Goal: Transaction & Acquisition: Purchase product/service

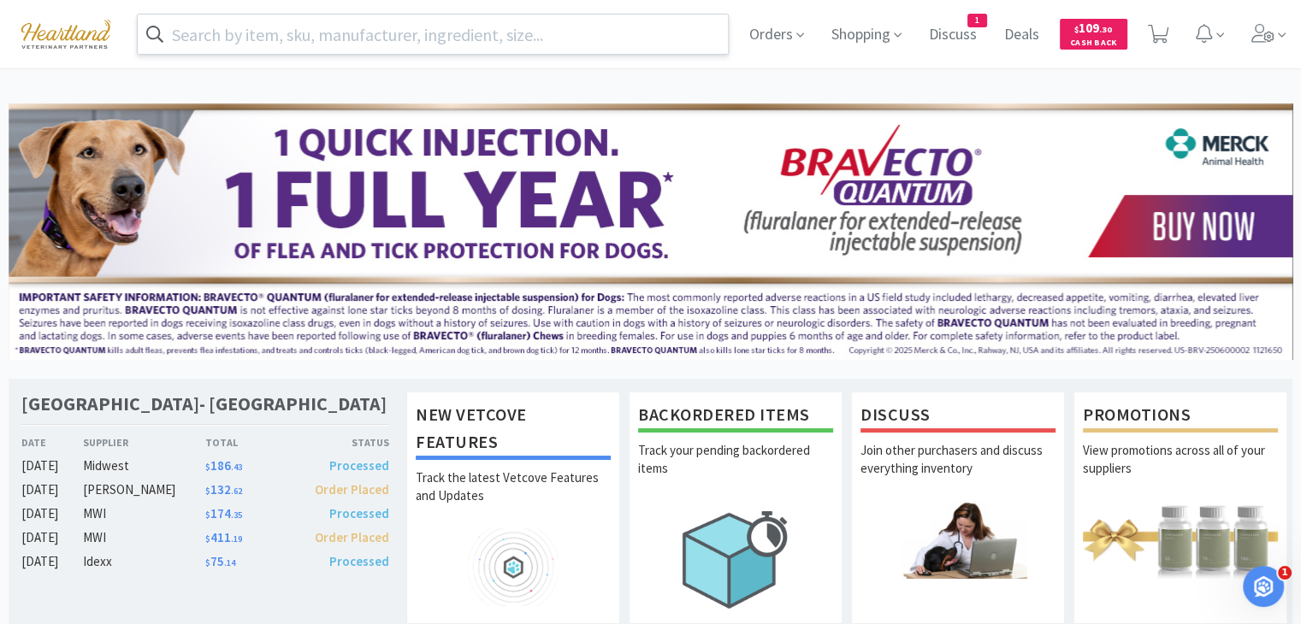
click at [440, 35] on input "text" at bounding box center [433, 34] width 590 height 39
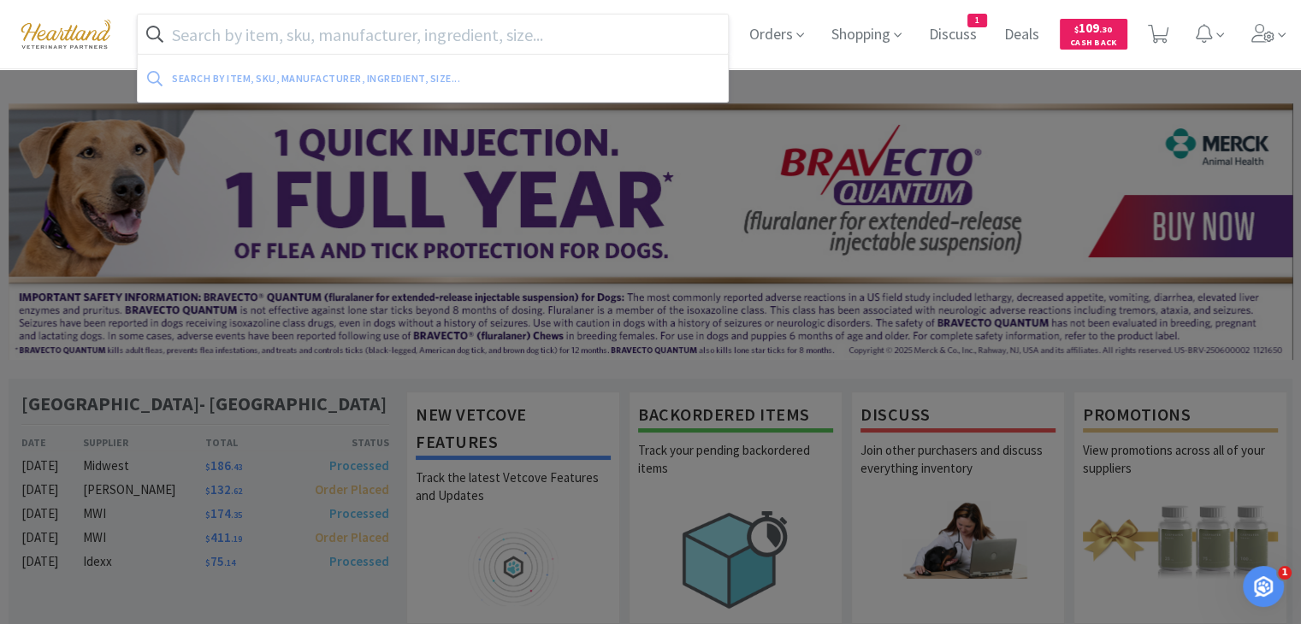
paste input "600302"
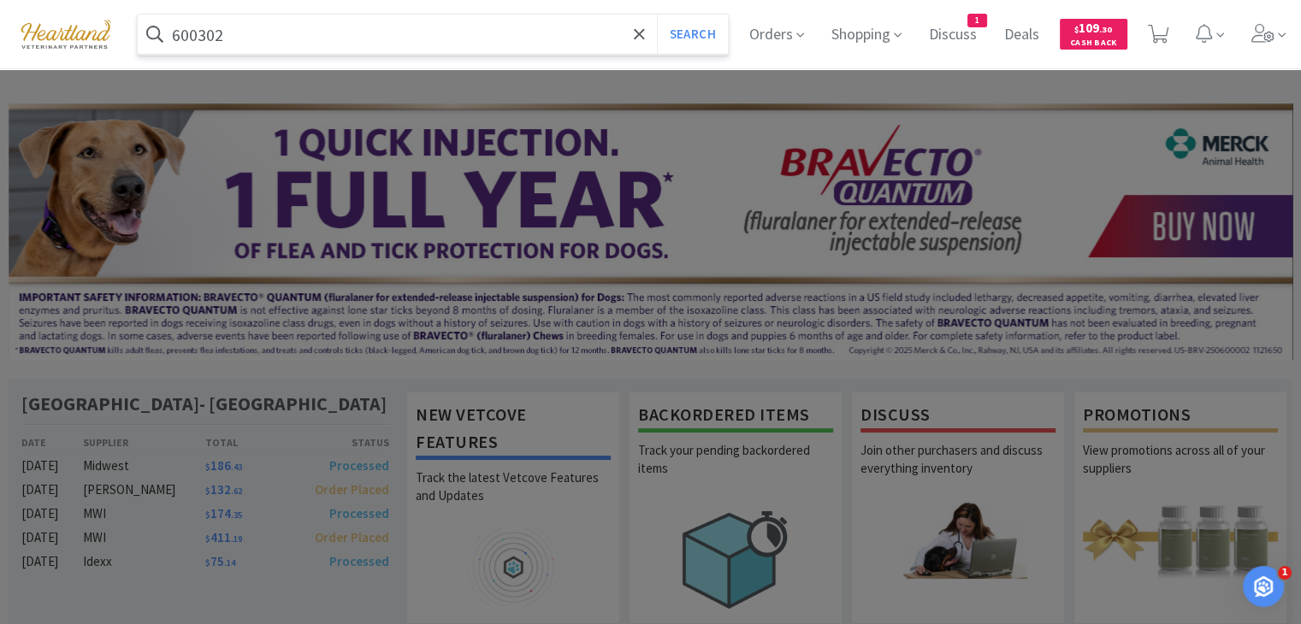
type input "600302"
click at [657, 15] on button "Search" at bounding box center [692, 34] width 71 height 39
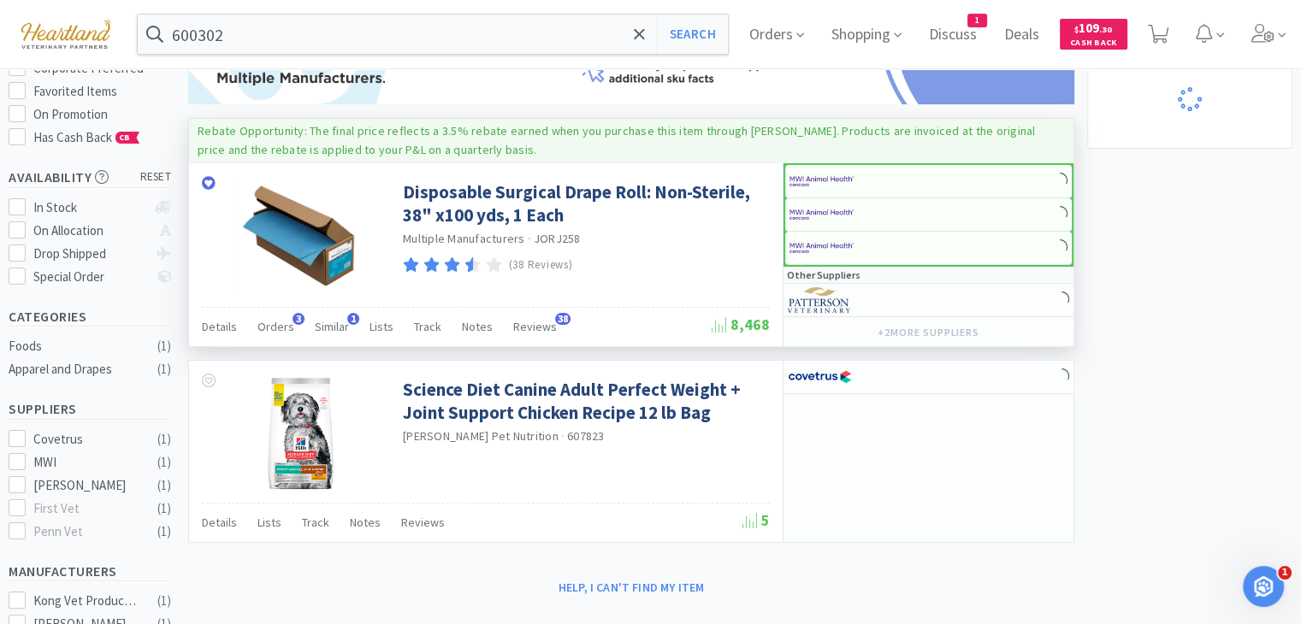
scroll to position [257, 0]
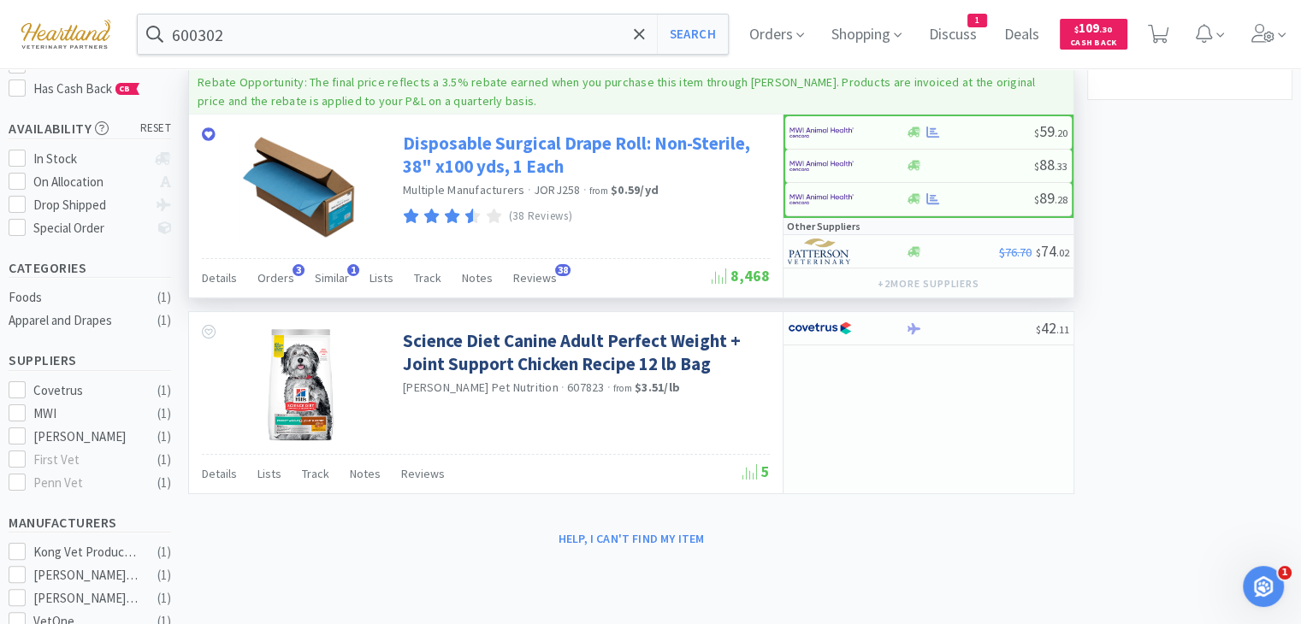
click at [511, 140] on link "Disposable Surgical Drape Roll: Non-Sterile, 38" x100 yds, 1 Each" at bounding box center [584, 155] width 363 height 47
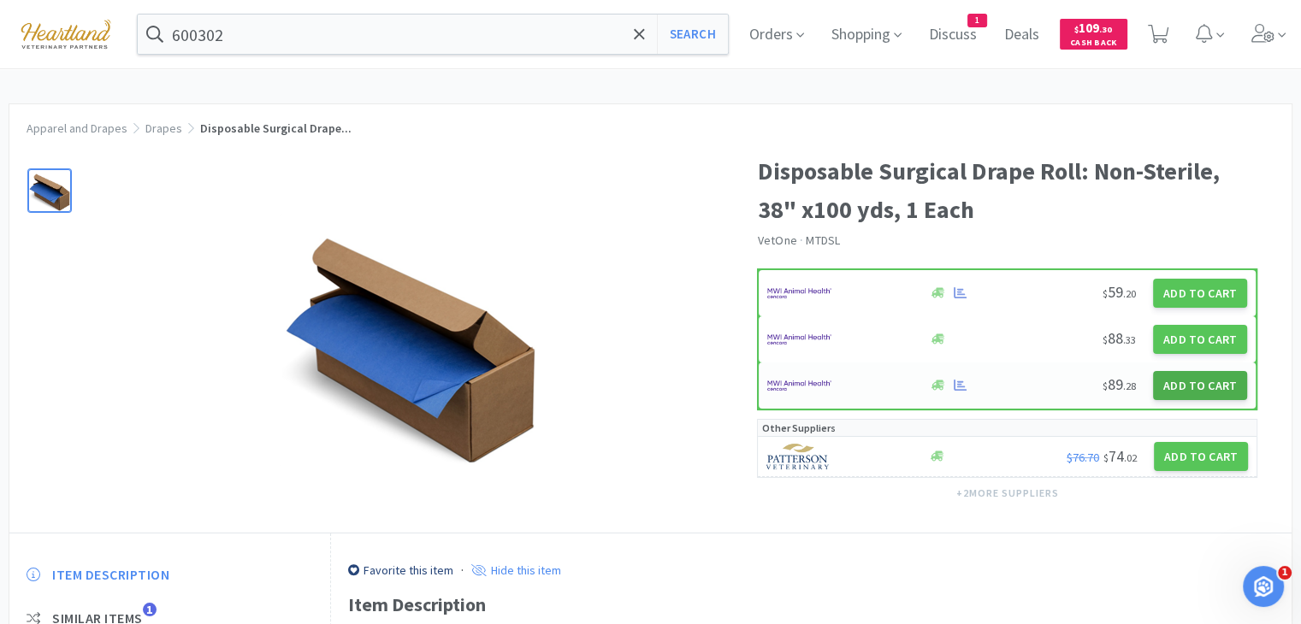
click at [1232, 390] on button "Add to Cart" at bounding box center [1200, 385] width 94 height 29
select select "1"
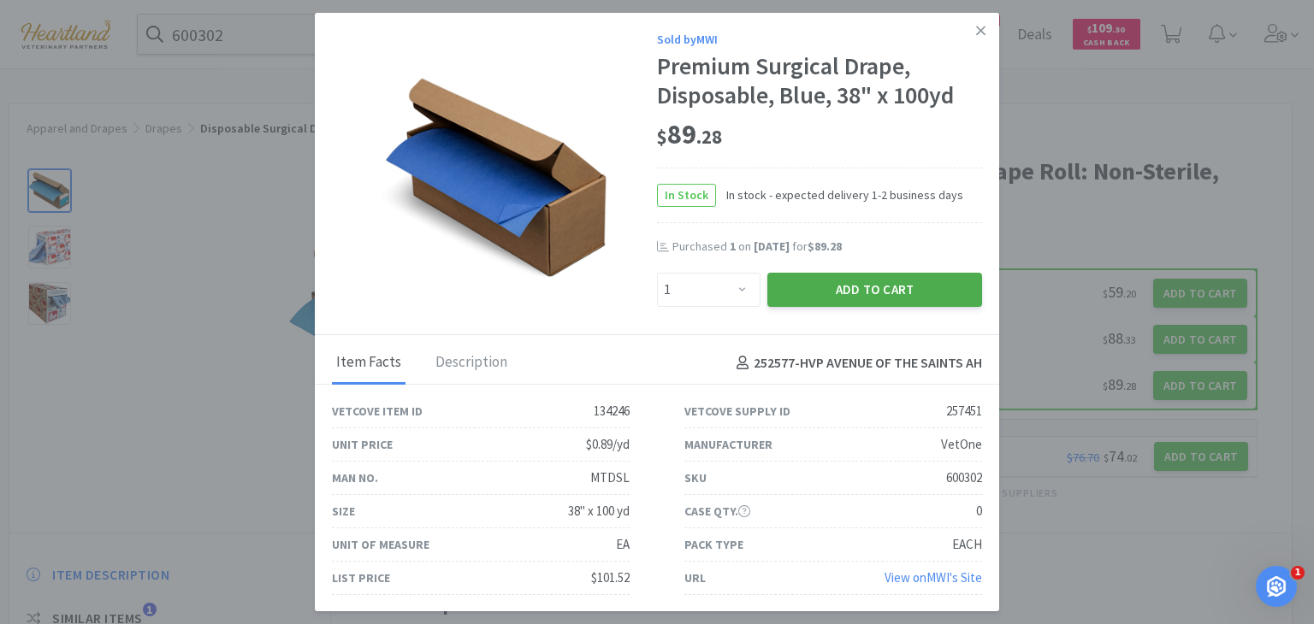
click at [904, 289] on button "Add to Cart" at bounding box center [874, 290] width 215 height 34
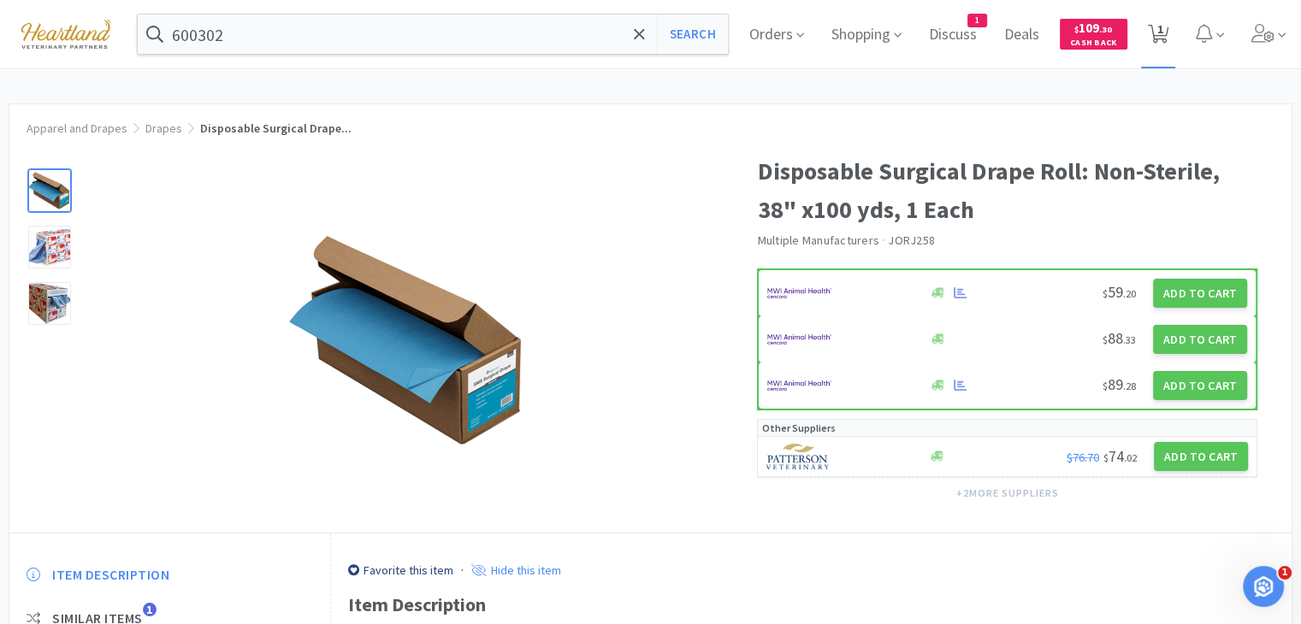
click at [1163, 33] on span "1" at bounding box center [1160, 29] width 6 height 68
select select "1"
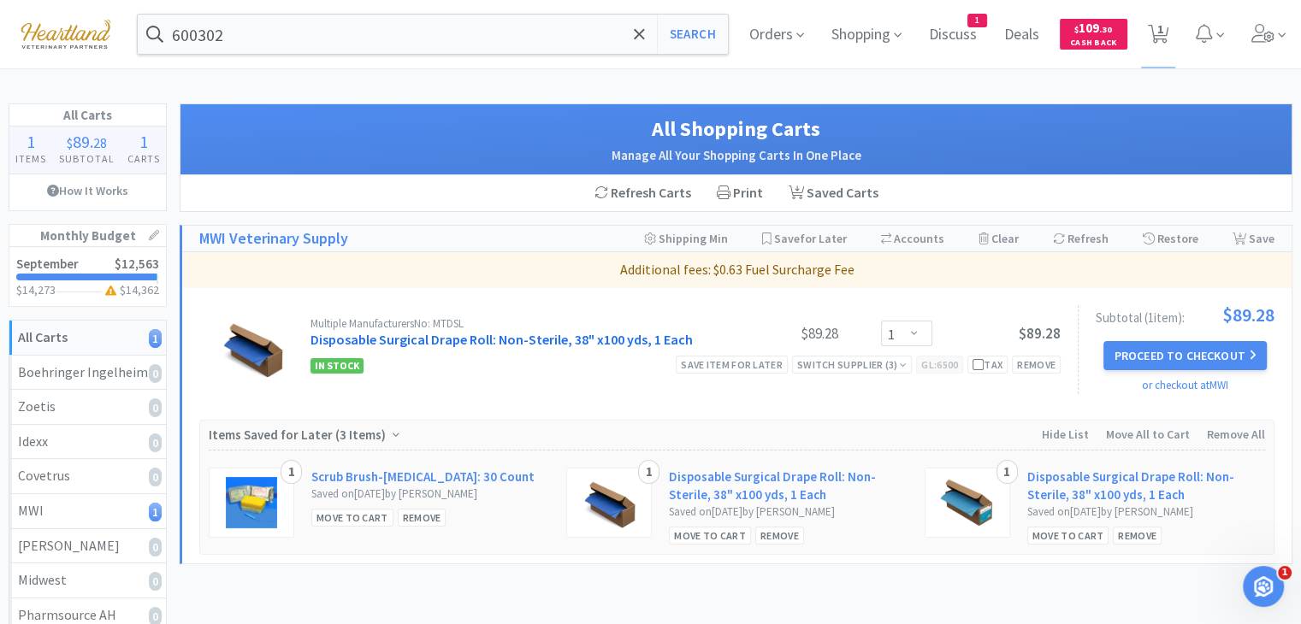
click at [393, 340] on link "Disposable Surgical Drape Roll: Non-Sterile, 38" x100 yds, 1 Each" at bounding box center [501, 339] width 382 height 17
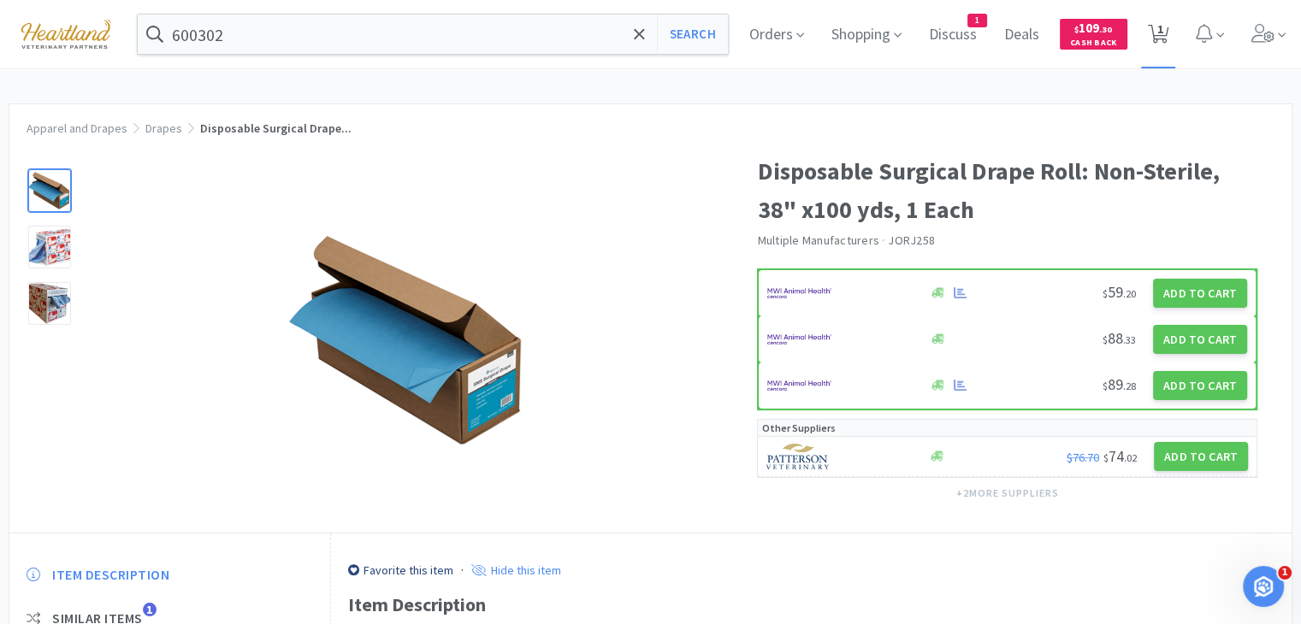
click at [1176, 38] on span "1" at bounding box center [1158, 34] width 35 height 68
select select "1"
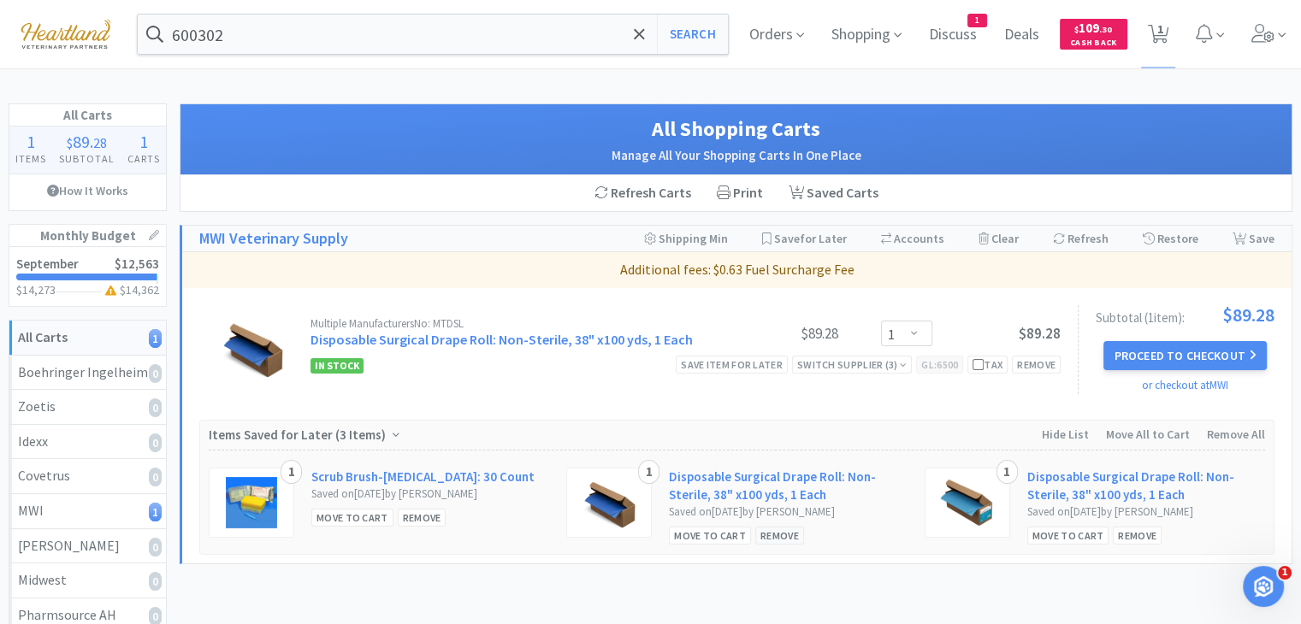
click at [780, 535] on div "Remove" at bounding box center [779, 536] width 49 height 18
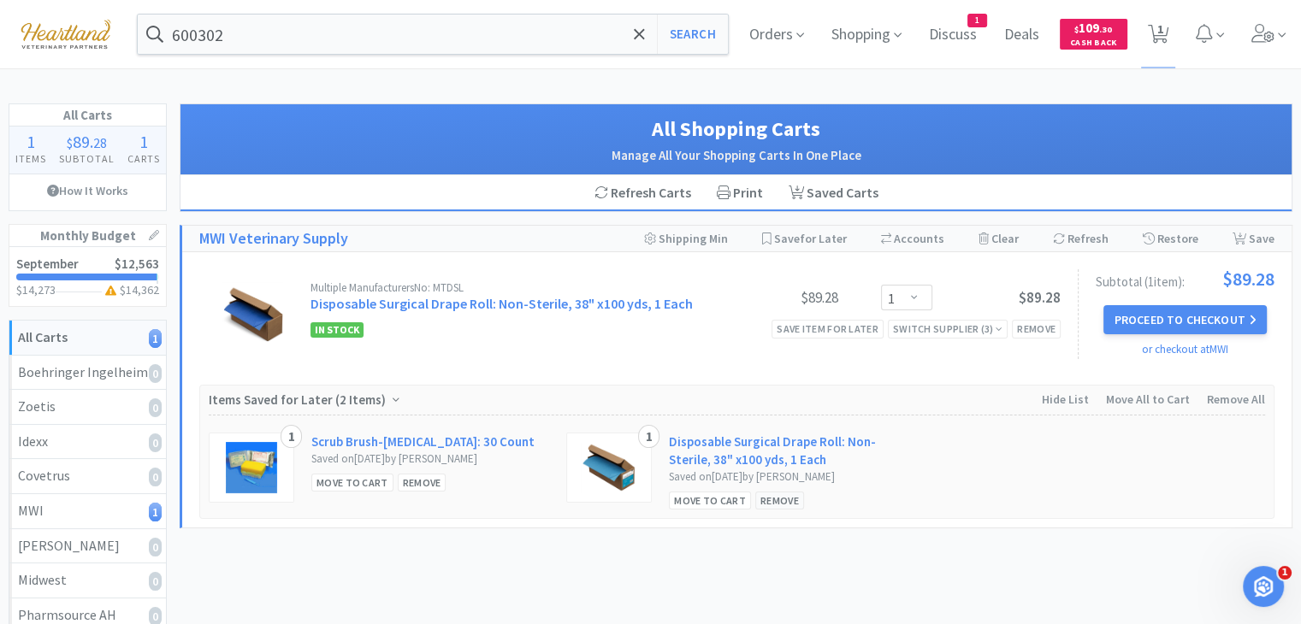
click at [783, 500] on div "Remove" at bounding box center [779, 501] width 49 height 18
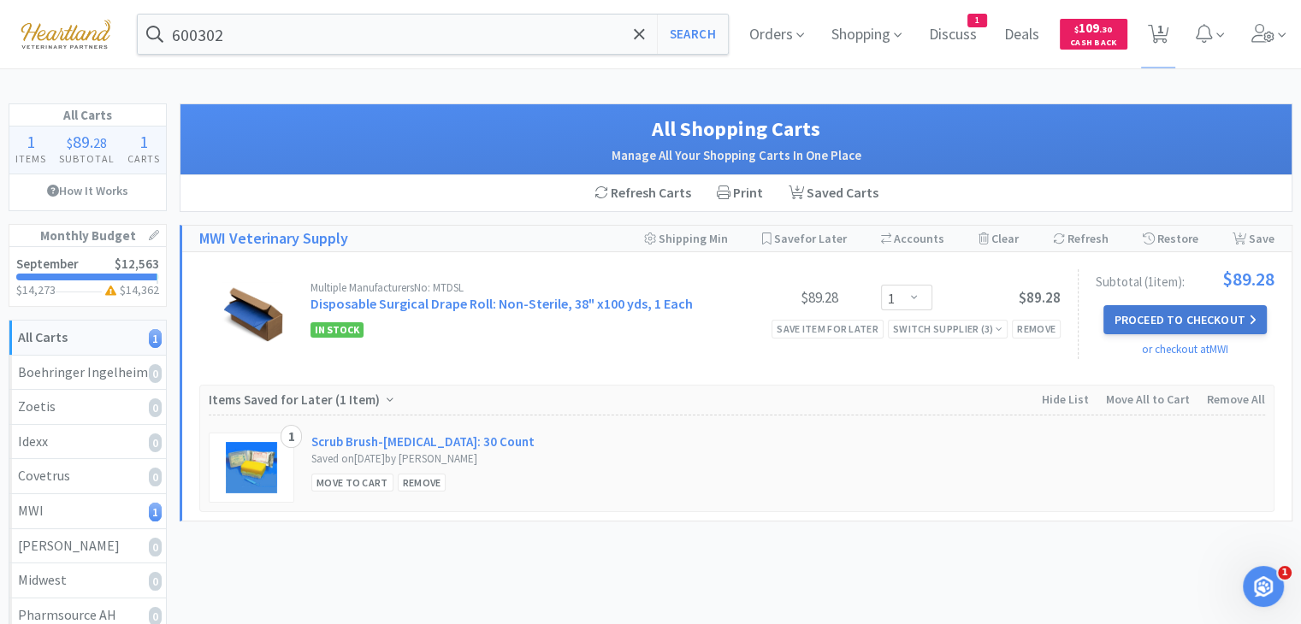
click at [1180, 327] on button "Proceed to Checkout" at bounding box center [1184, 319] width 163 height 29
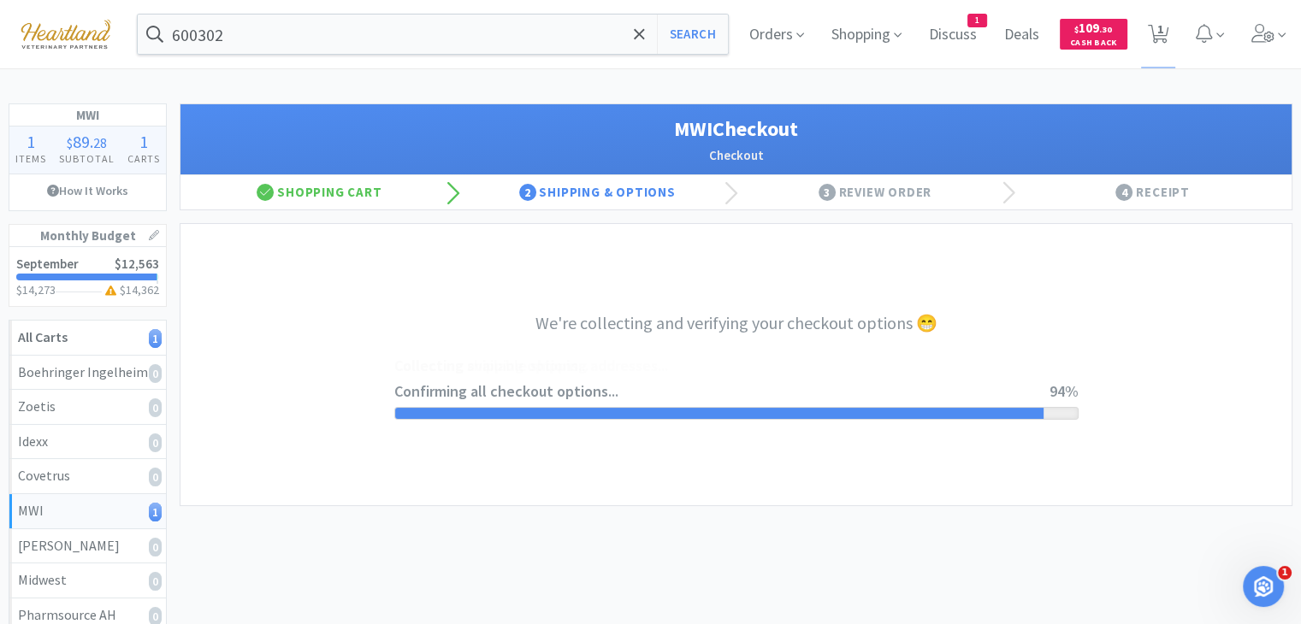
select select "STD_"
select select "FX9"
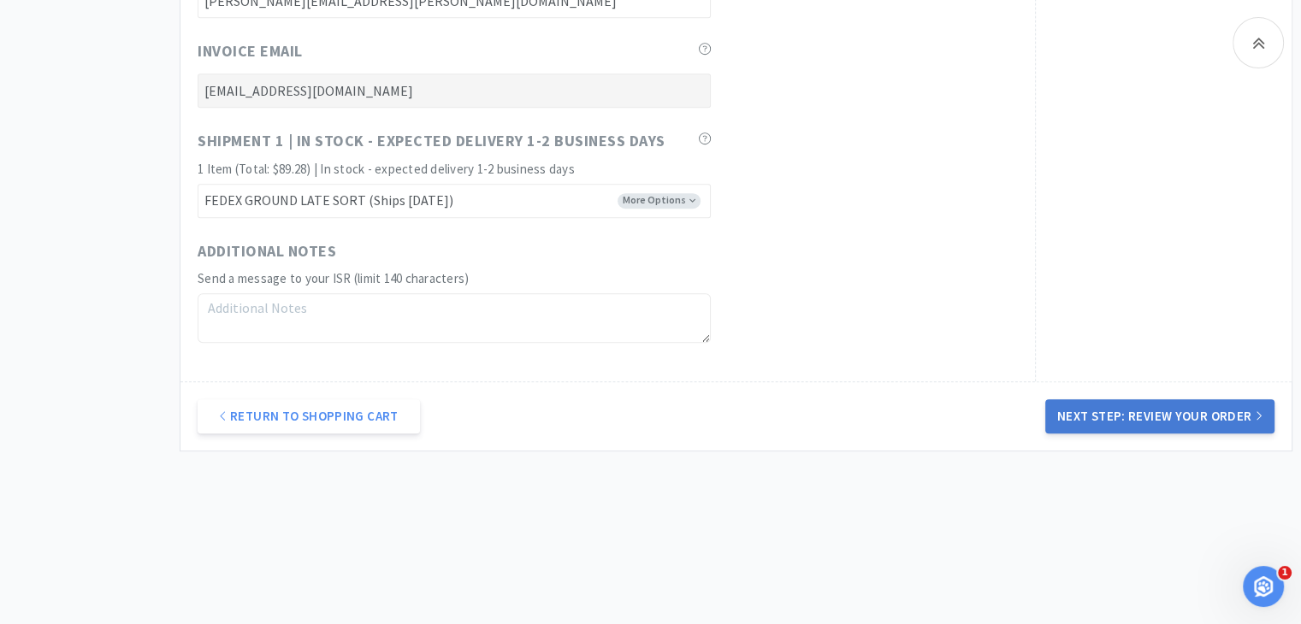
click at [1184, 415] on button "Next Step: Review Your Order" at bounding box center [1159, 416] width 229 height 34
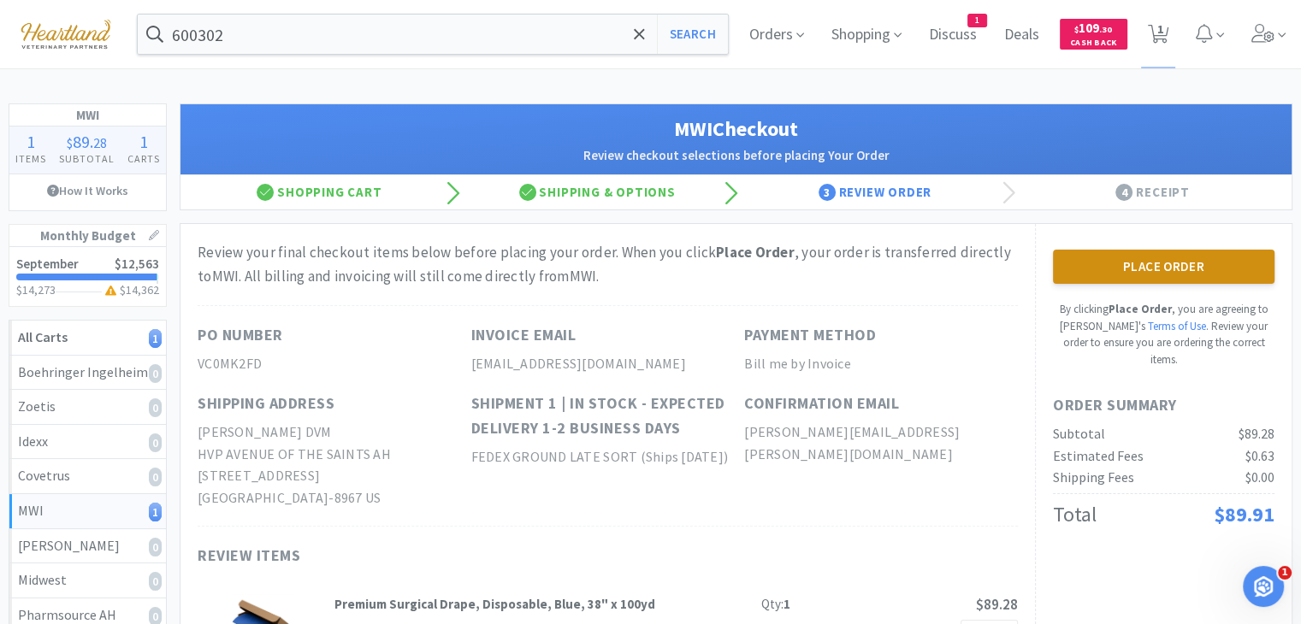
click at [1139, 268] on button "Place Order" at bounding box center [1164, 267] width 222 height 34
